Goal: Task Accomplishment & Management: Use online tool/utility

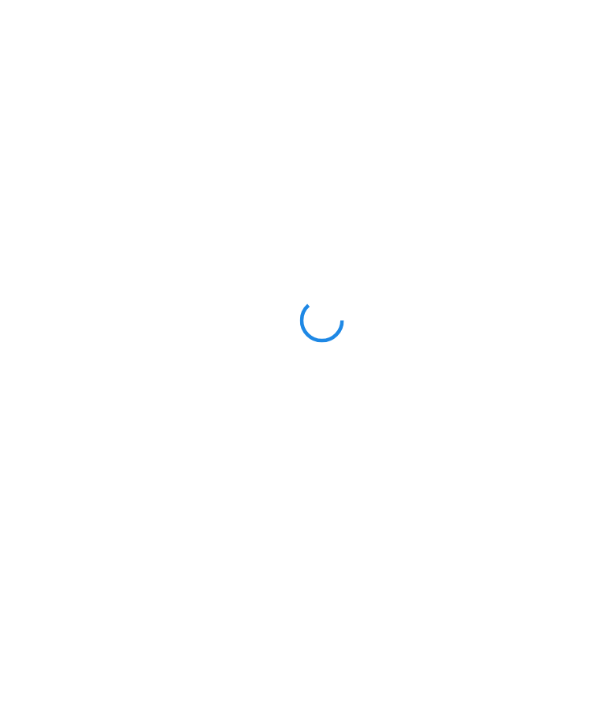
click at [518, 55] on div at bounding box center [302, 363] width 605 height 726
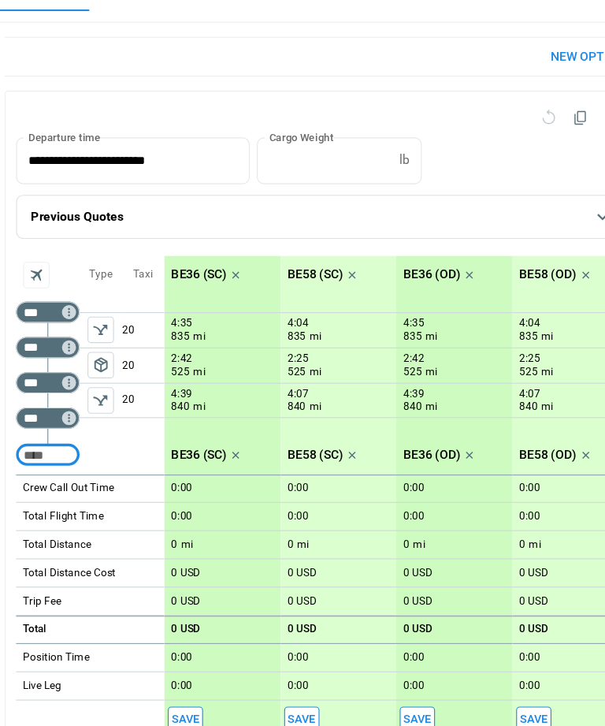
type input "**********"
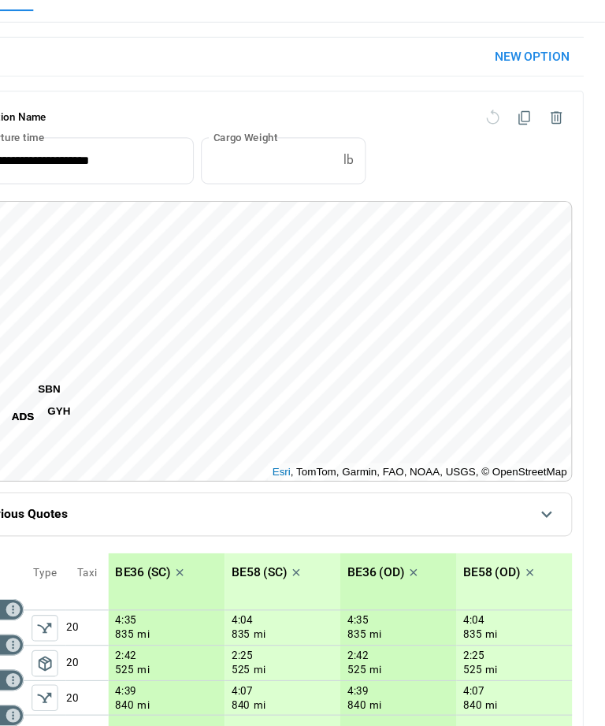
click at [544, 527] on icon "scrollable content" at bounding box center [553, 536] width 19 height 19
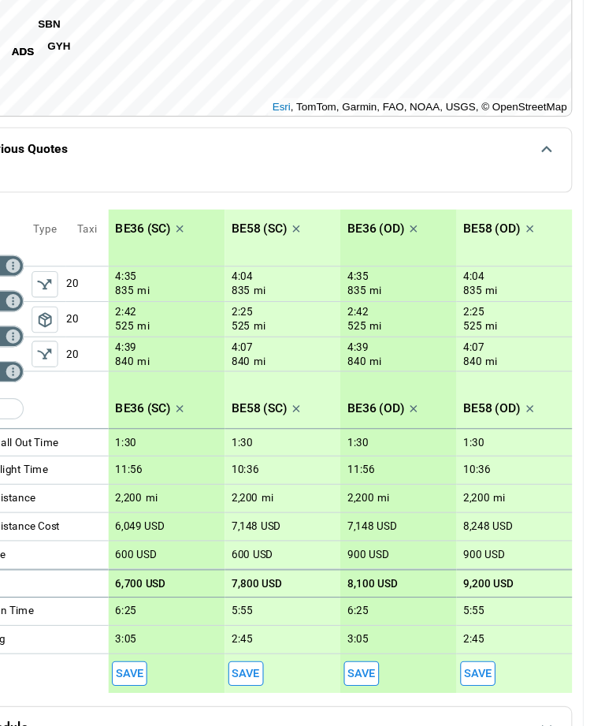
scroll to position [390, 0]
click at [544, 674] on icon "scrollable content" at bounding box center [553, 683] width 19 height 19
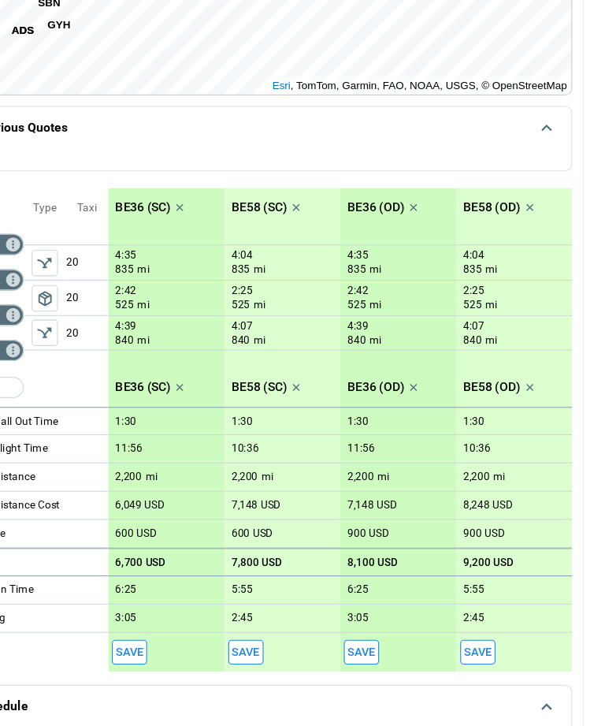
click at [548, 660] on icon "scrollable content" at bounding box center [552, 663] width 9 height 6
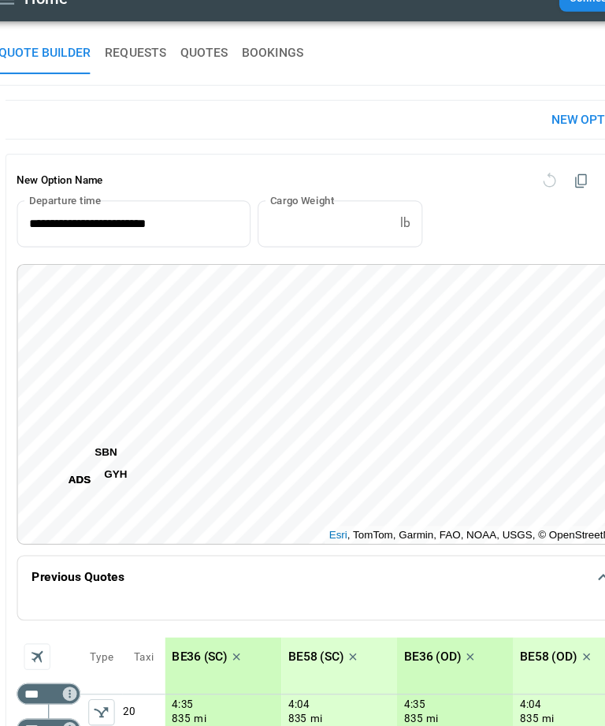
scroll to position [0, 0]
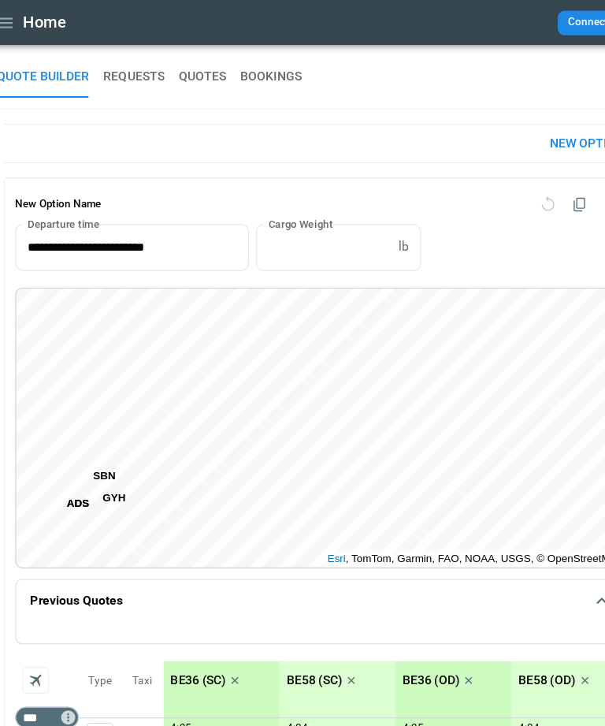
click at [512, 131] on button "New Option" at bounding box center [540, 128] width 92 height 34
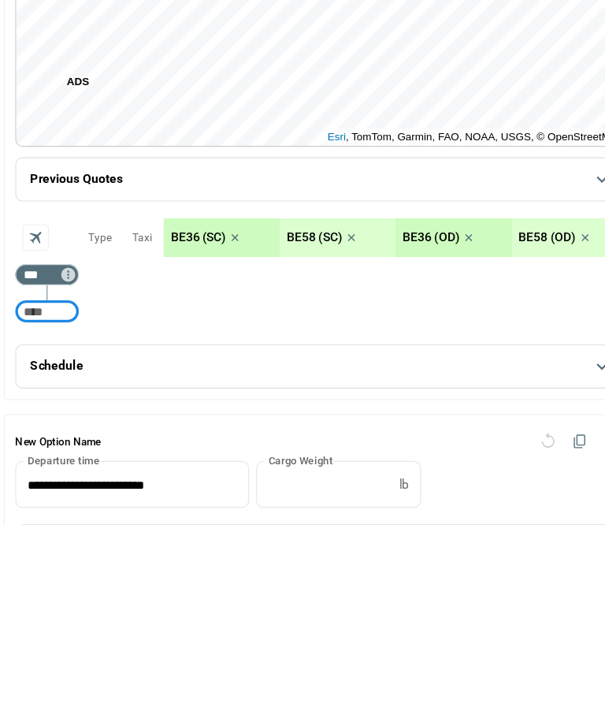
scroll to position [127, 0]
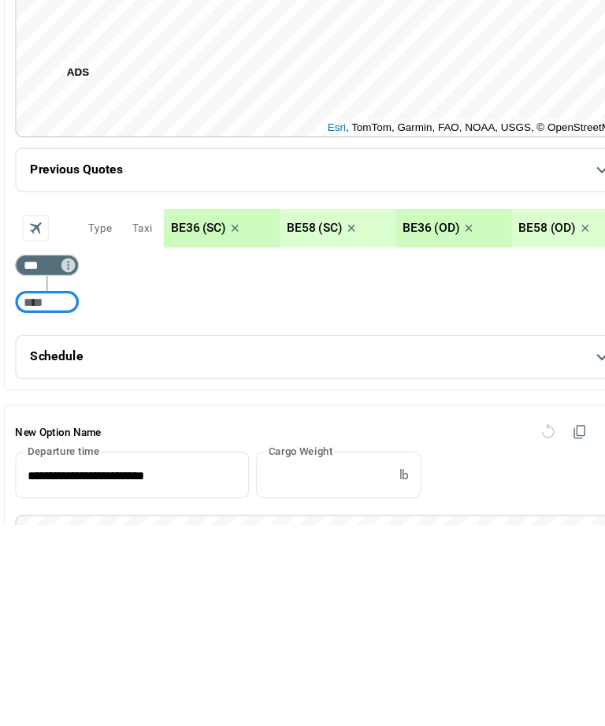
click at [35, 487] on input "***" at bounding box center [54, 495] width 44 height 16
type input "***"
click at [43, 514] on input "Too short" at bounding box center [57, 528] width 50 height 28
type input "***"
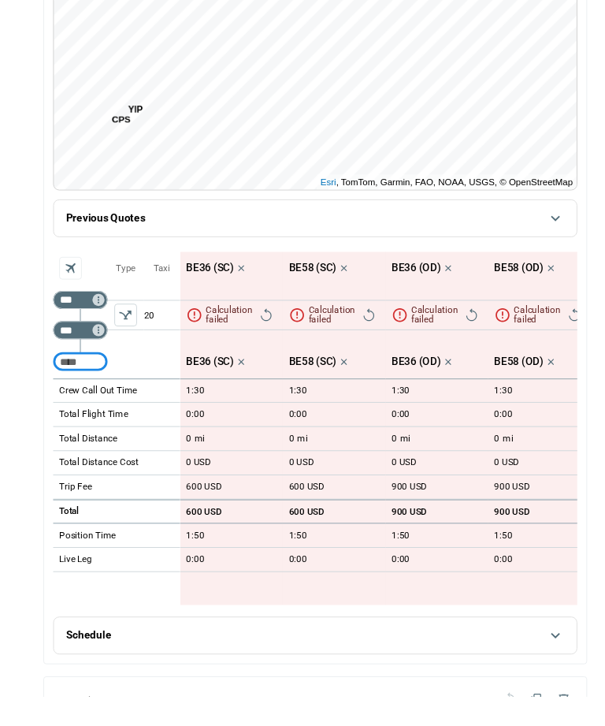
scroll to position [311, 0]
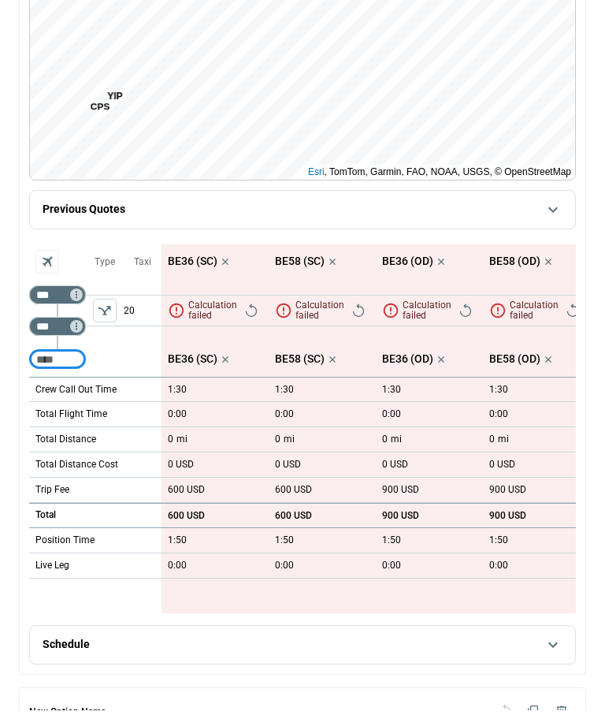
click at [232, 278] on icon "scrollable content" at bounding box center [225, 277] width 16 height 16
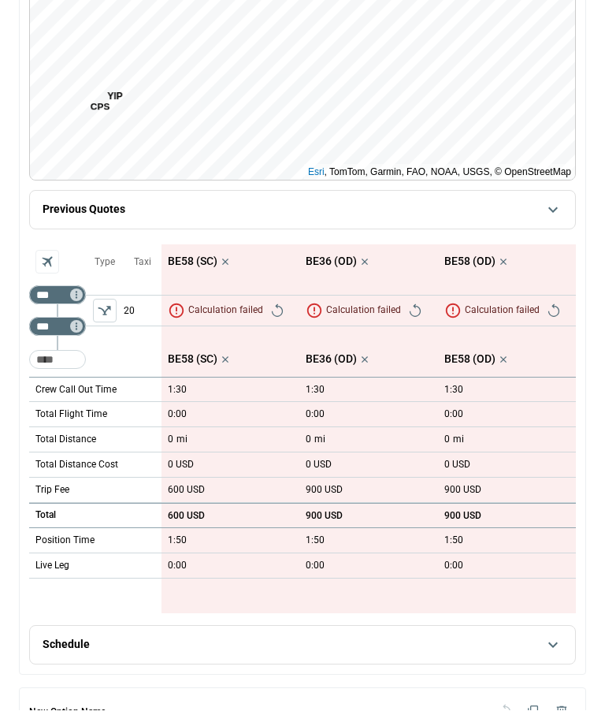
scroll to position [327, 0]
click at [231, 269] on icon "scrollable content" at bounding box center [225, 262] width 16 height 16
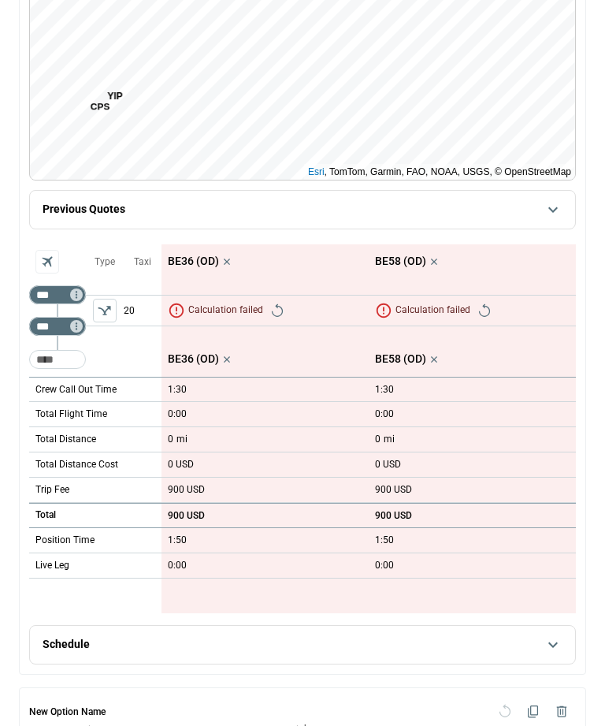
click at [191, 315] on p "Calculation failed" at bounding box center [225, 310] width 75 height 10
click at [286, 322] on button "Retry" at bounding box center [277, 311] width 22 height 22
click at [474, 322] on span "Retry" at bounding box center [485, 311] width 22 height 22
click at [490, 319] on div "Calculation failed" at bounding box center [435, 311] width 121 height 24
click at [283, 317] on icon "Retry" at bounding box center [277, 310] width 11 height 13
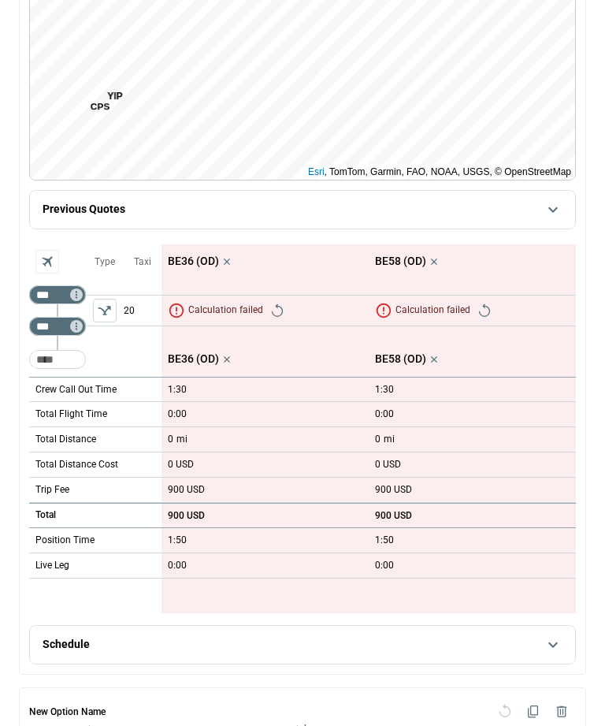
click at [49, 303] on input "***" at bounding box center [54, 295] width 44 height 16
type input "****"
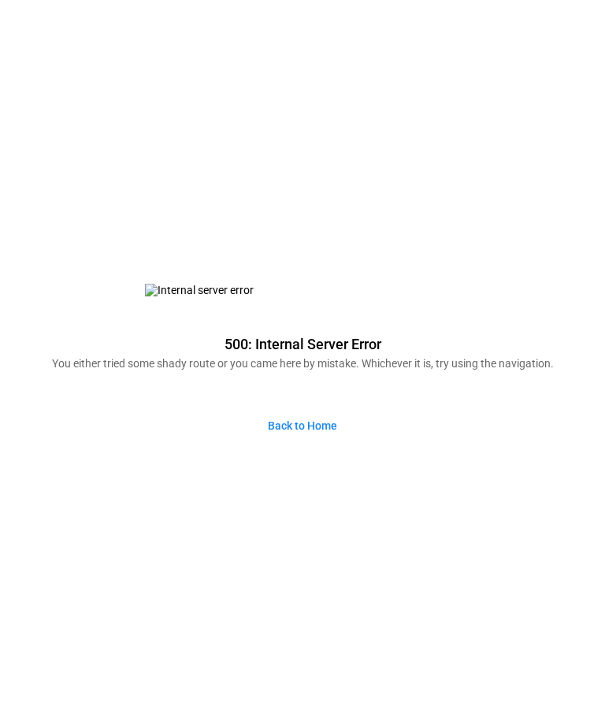
click at [322, 443] on link "Back to Home" at bounding box center [302, 426] width 95 height 34
click at [316, 443] on link "Back to Home" at bounding box center [302, 426] width 95 height 34
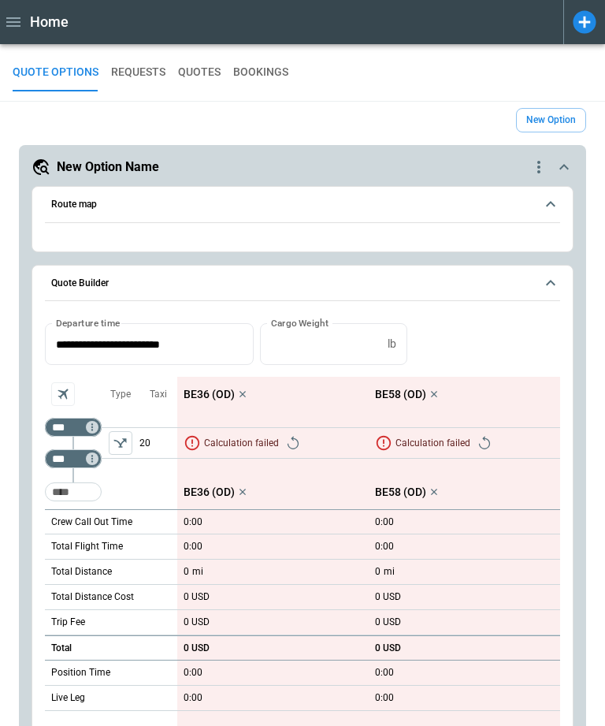
type input "**********"
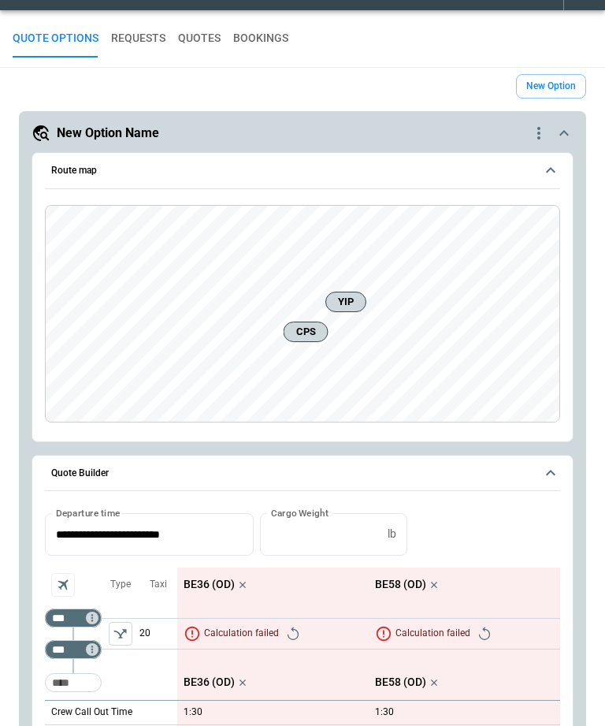
scroll to position [35, 0]
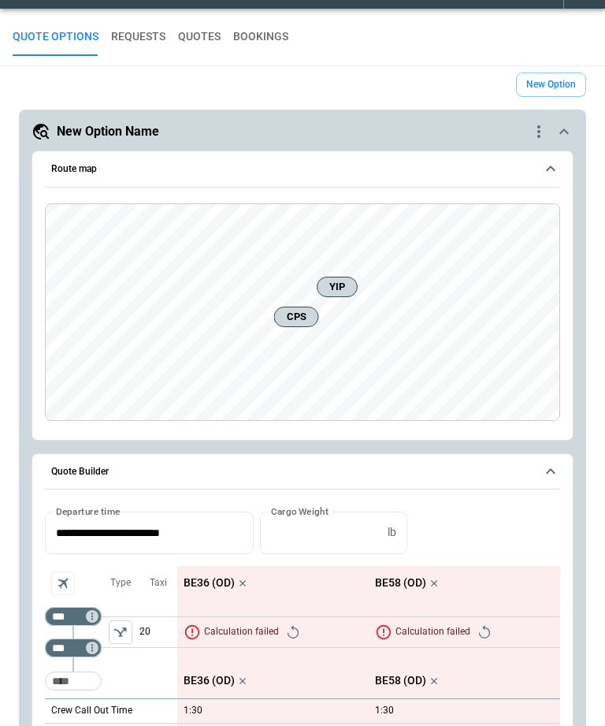
click at [564, 87] on button "New Option" at bounding box center [551, 84] width 70 height 24
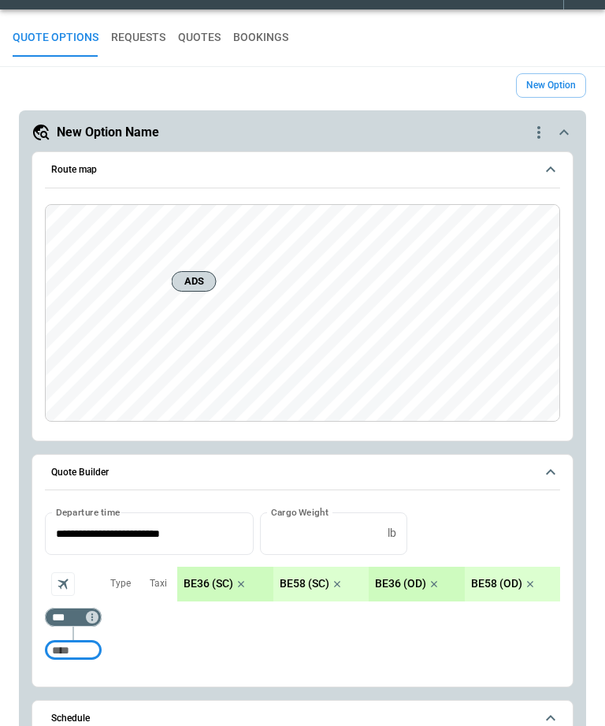
click at [530, 136] on icon "quote-option-actions" at bounding box center [539, 132] width 19 height 19
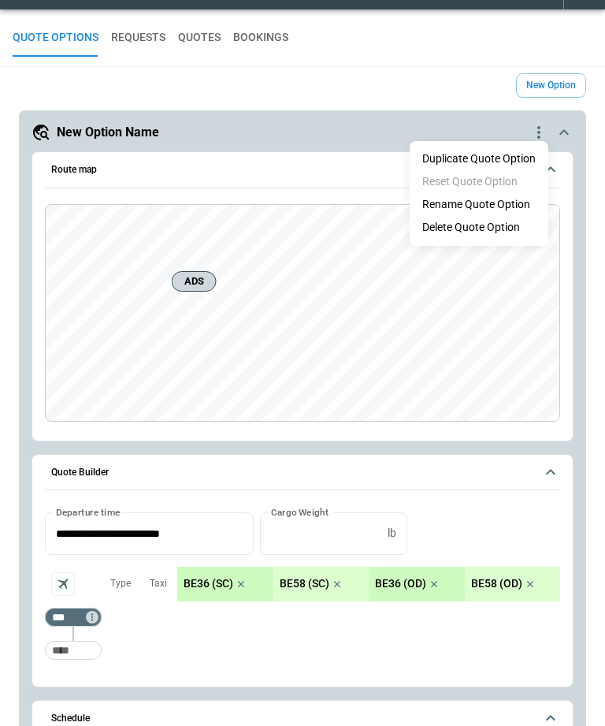
scroll to position [35, 0]
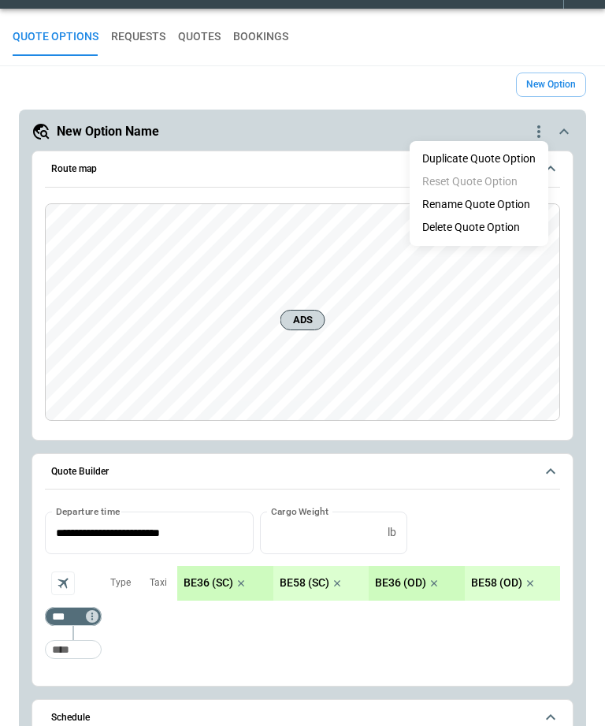
click at [509, 229] on li "Delete Quote Option" at bounding box center [479, 227] width 139 height 23
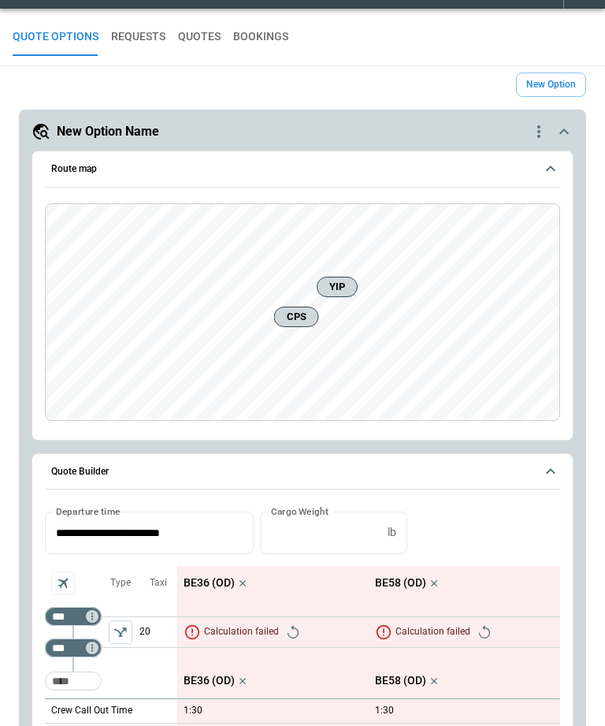
click at [560, 85] on button "New Option" at bounding box center [551, 84] width 70 height 24
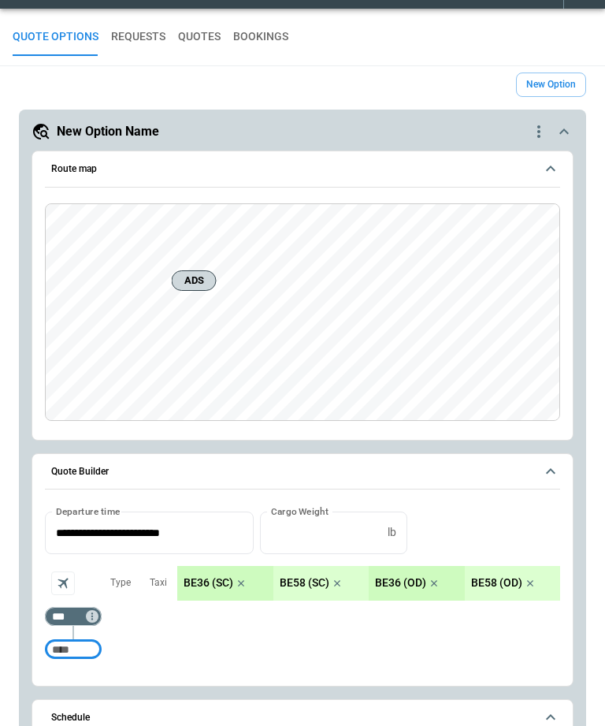
scroll to position [35, 0]
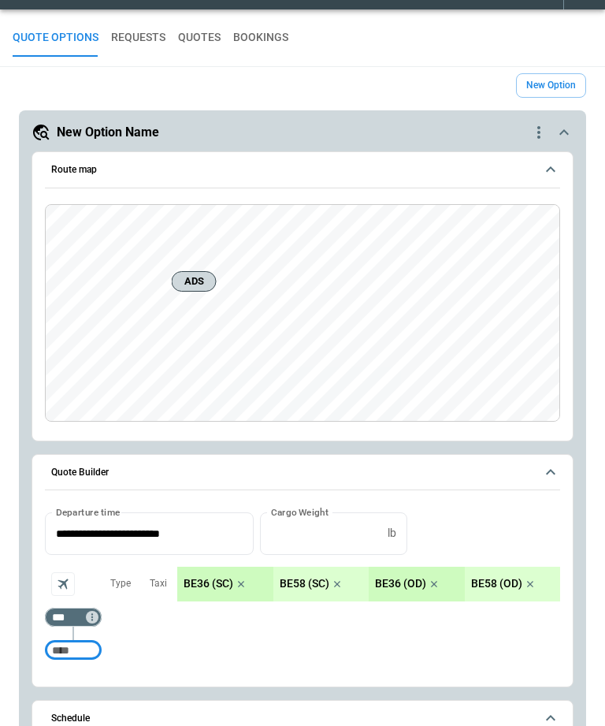
click at [542, 132] on icon "quote-option-actions" at bounding box center [539, 132] width 19 height 19
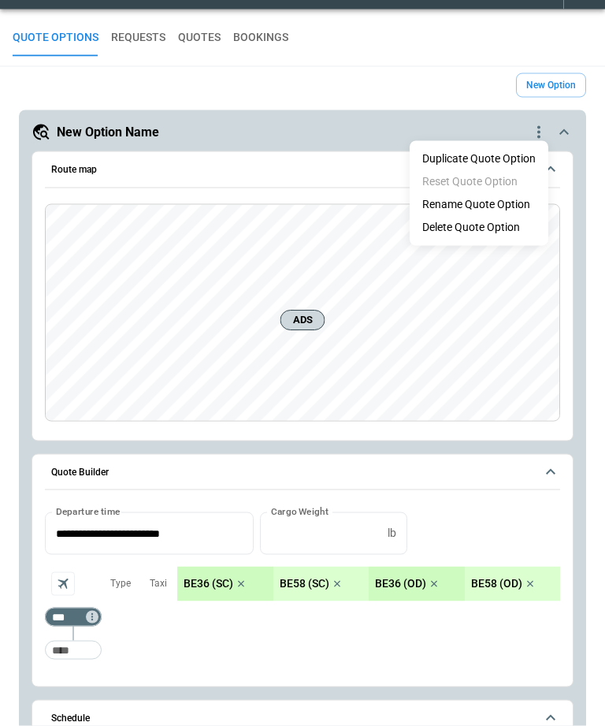
scroll to position [35, 0]
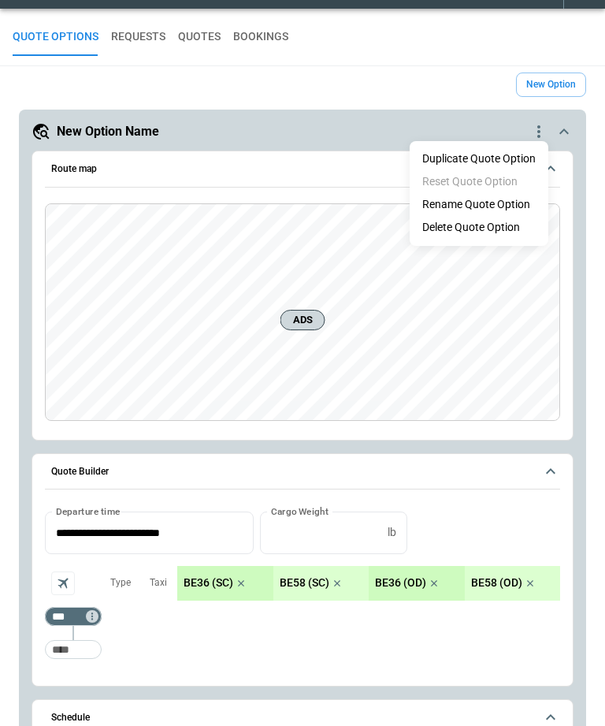
click at [511, 219] on li "Delete Quote Option" at bounding box center [479, 227] width 139 height 23
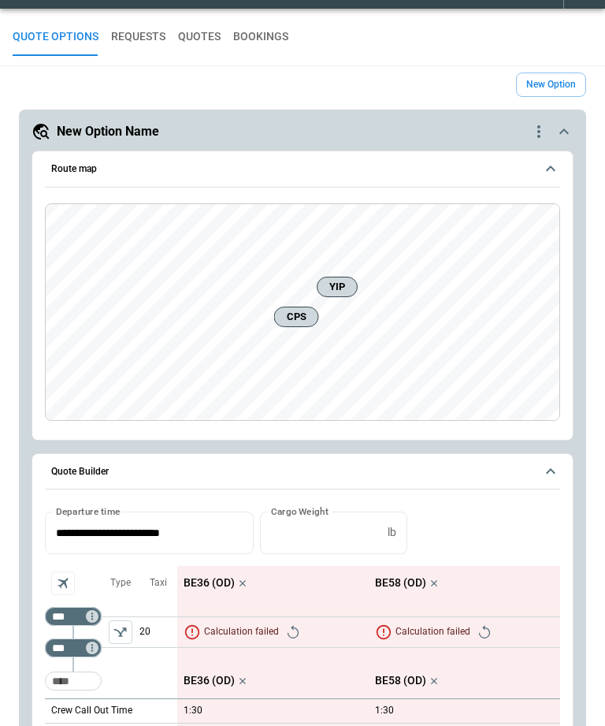
click at [538, 134] on icon "quote-option-actions" at bounding box center [539, 131] width 19 height 19
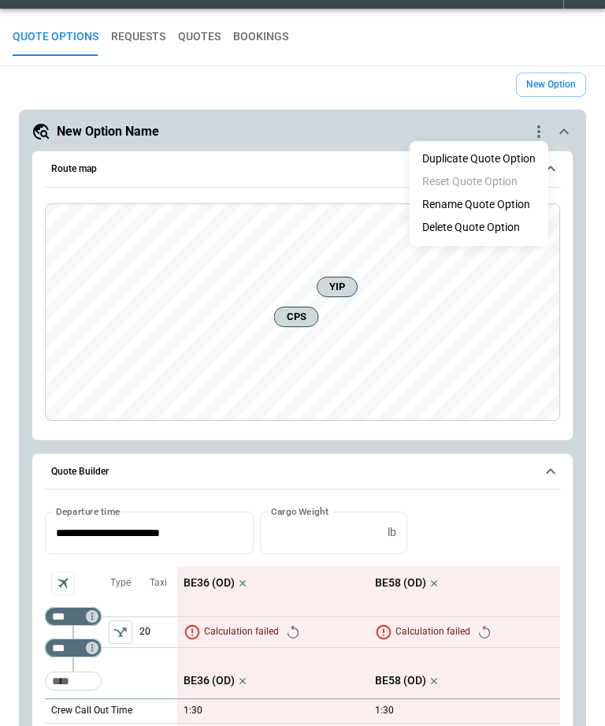
click at [504, 224] on li "Delete Quote Option" at bounding box center [479, 227] width 139 height 23
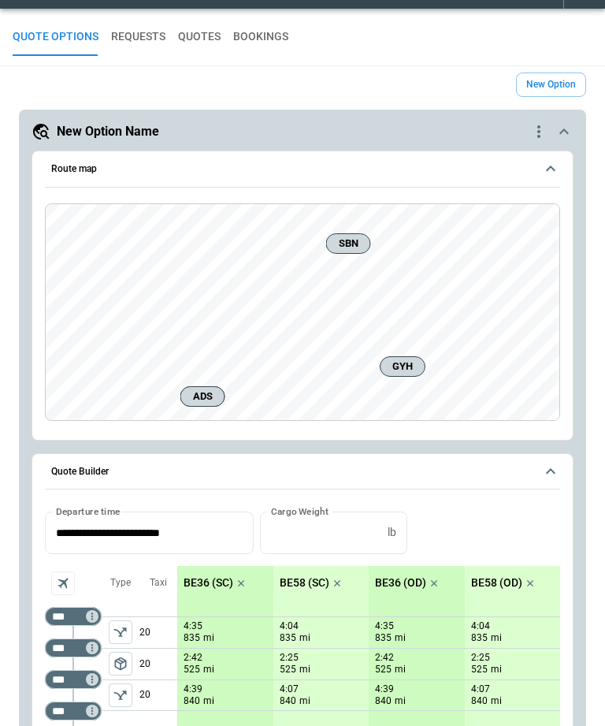
click at [544, 138] on icon "quote-option-actions" at bounding box center [539, 131] width 19 height 19
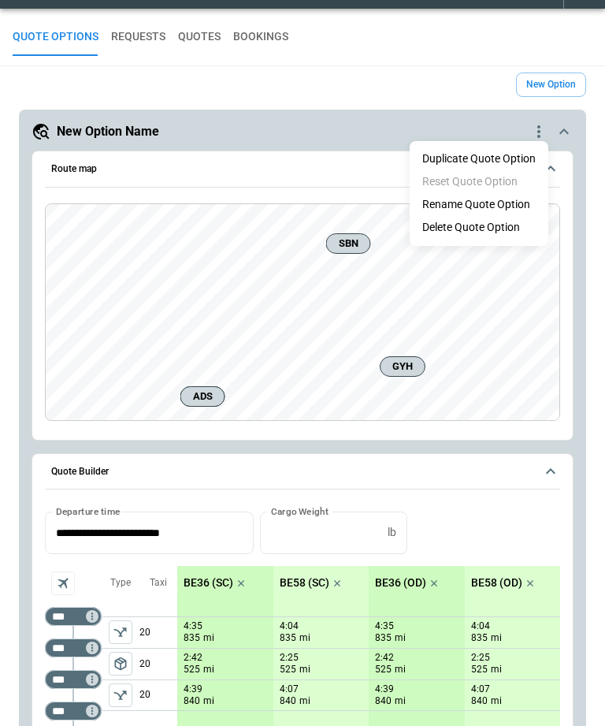
click at [515, 221] on li "Delete Quote Option" at bounding box center [479, 227] width 139 height 23
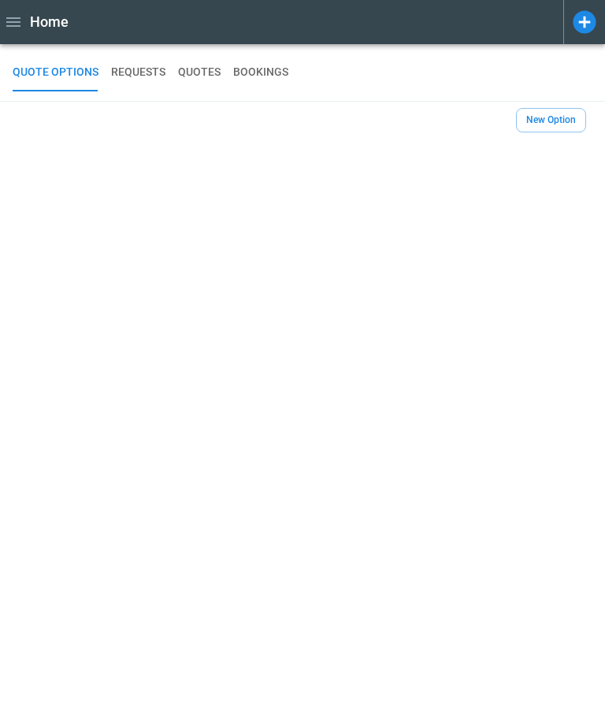
scroll to position [0, 0]
click at [564, 120] on button "New Option" at bounding box center [551, 120] width 70 height 24
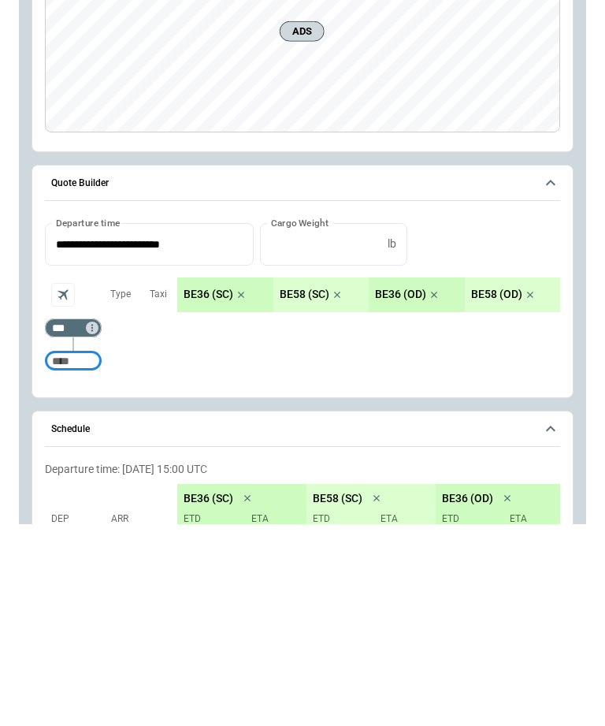
scroll to position [125, 0]
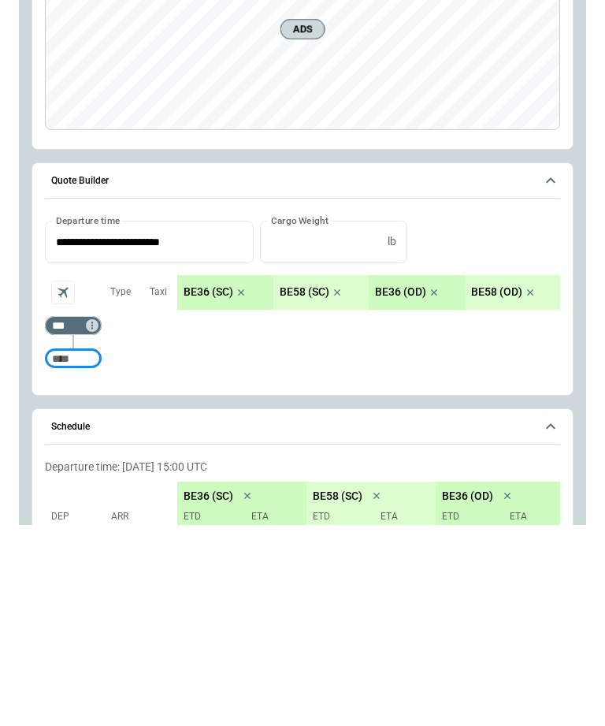
click at [81, 546] on input "Too short" at bounding box center [73, 560] width 50 height 28
type input "***"
